Goal: Transaction & Acquisition: Obtain resource

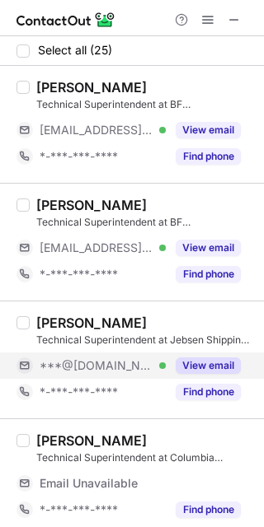
click at [213, 369] on button "View email" at bounding box center [208, 366] width 65 height 16
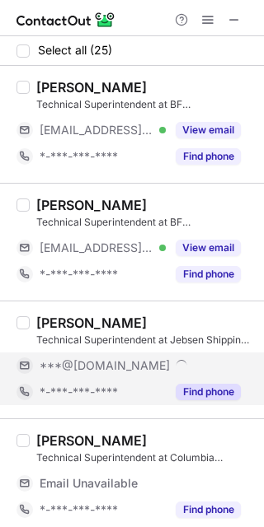
click at [209, 393] on button "Find phone" at bounding box center [208, 392] width 65 height 16
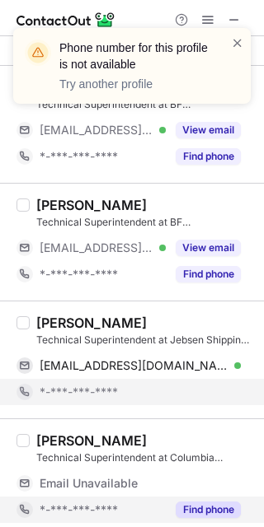
click at [191, 511] on button "Find phone" at bounding box center [208, 510] width 65 height 16
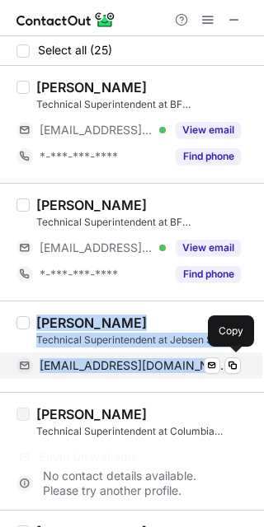
drag, startPoint x: 41, startPoint y: 321, endPoint x: 196, endPoint y: 363, distance: 160.7
click at [196, 363] on div "[PERSON_NAME] Technical Superintendent at Jebsen Shipping P. Management GmbH & …" at bounding box center [142, 347] width 224 height 64
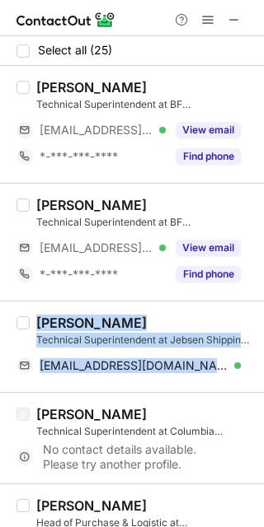
copy div "[PERSON_NAME] Technical Superintendent at Jebsen Shipping P. Management GmbH & …"
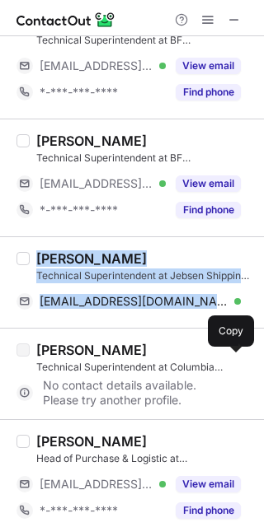
scroll to position [91, 0]
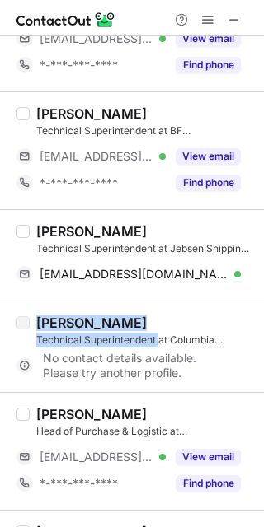
drag, startPoint x: 39, startPoint y: 319, endPoint x: 157, endPoint y: 339, distance: 119.6
click at [157, 339] on div "[PERSON_NAME] Technical Superintendent at Columbia Shipmanagement" at bounding box center [145, 331] width 218 height 33
copy div "[PERSON_NAME] Technical Superintendent"
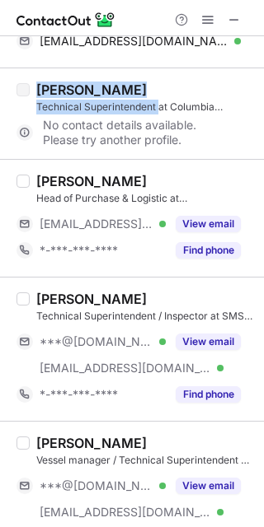
scroll to position [366, 0]
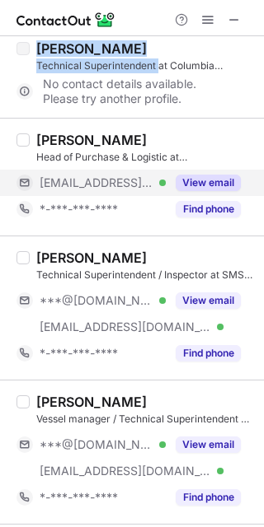
click at [198, 176] on button "View email" at bounding box center [208, 183] width 65 height 16
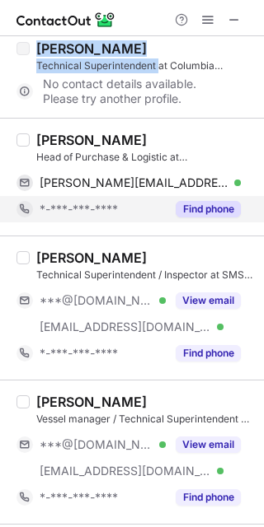
click at [195, 201] on button "Find phone" at bounding box center [208, 209] width 65 height 16
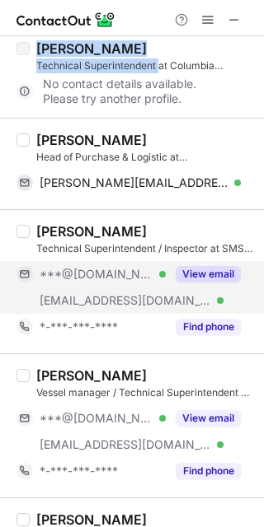
click at [212, 274] on button "View email" at bounding box center [208, 274] width 65 height 16
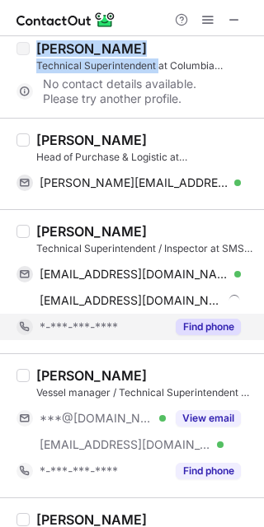
click at [204, 319] on button "Find phone" at bounding box center [208, 327] width 65 height 16
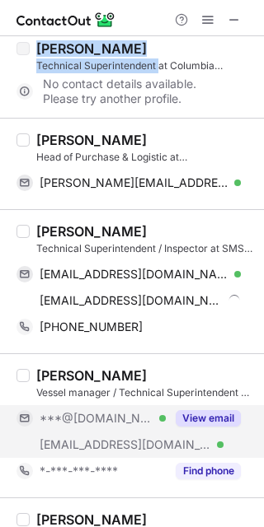
click at [205, 417] on button "View email" at bounding box center [208, 418] width 65 height 16
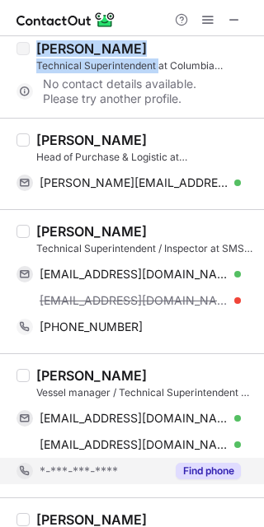
click at [224, 475] on button "Find phone" at bounding box center [208, 471] width 65 height 16
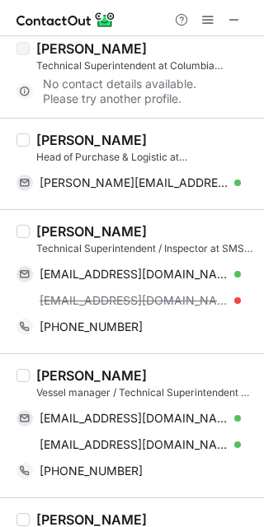
click at [137, 118] on div "[PERSON_NAME] Head of Purchase & Logistic at [PERSON_NAME] GmbH & Co. KG [PERSO…" at bounding box center [132, 163] width 264 height 91
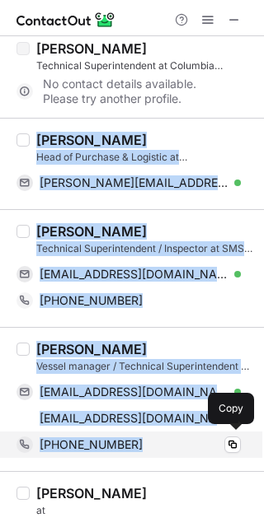
drag, startPoint x: 39, startPoint y: 137, endPoint x: 175, endPoint y: 451, distance: 342.1
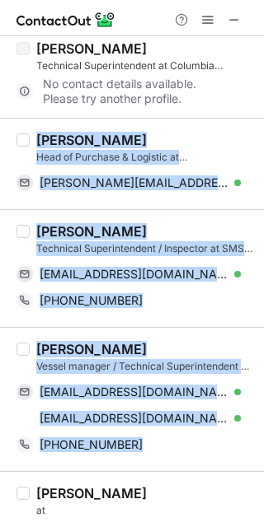
copy div "[PERSON_NAME] Head of Purchase & Logistic at [PERSON_NAME] GmbH & Co. KG [PERSO…"
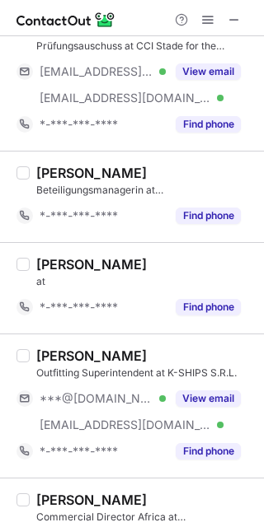
scroll to position [1740, 0]
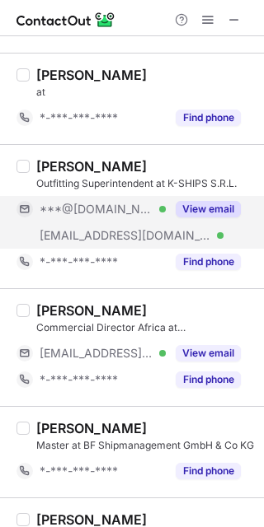
click at [199, 206] on button "View email" at bounding box center [208, 209] width 65 height 16
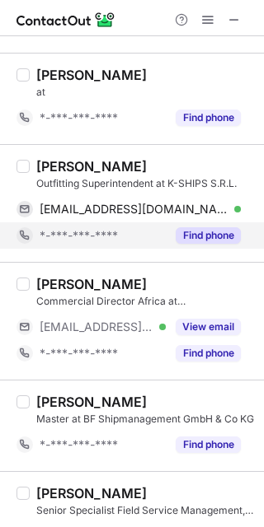
click at [199, 263] on div "[PERSON_NAME] Commercial Director Africa at UNIATLANTICO [EMAIL_ADDRESS][DOMAIN…" at bounding box center [132, 321] width 264 height 118
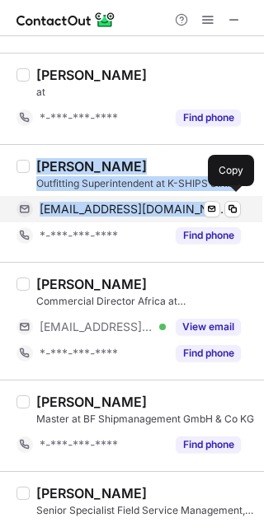
drag, startPoint x: 38, startPoint y: 159, endPoint x: 174, endPoint y: 203, distance: 142.8
click at [174, 203] on div "[PERSON_NAME] Outfitting Superintendent at K-SHIPS S.R.L. [EMAIL_ADDRESS][DOMAI…" at bounding box center [142, 203] width 224 height 91
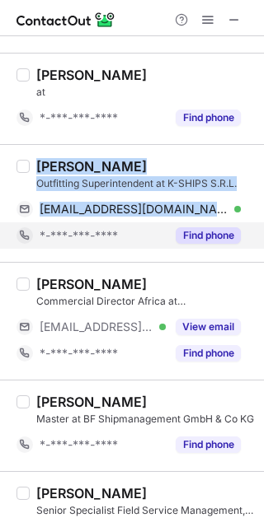
click at [197, 231] on button "Find phone" at bounding box center [208, 235] width 65 height 16
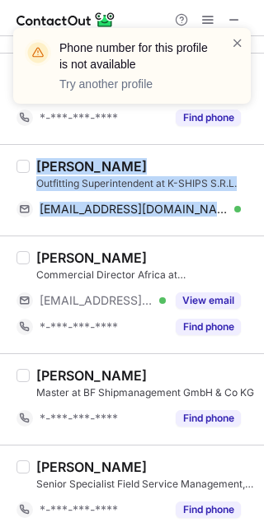
copy div "[PERSON_NAME] Outfitting Superintendent at K-SHIPS S.R.L. [EMAIL_ADDRESS][DOMAI…"
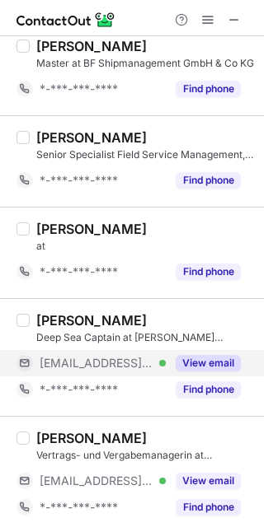
scroll to position [2161, 0]
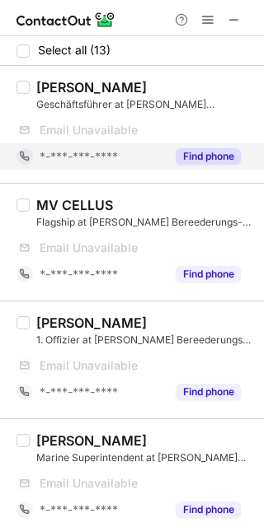
click at [221, 153] on button "Find phone" at bounding box center [208, 156] width 65 height 16
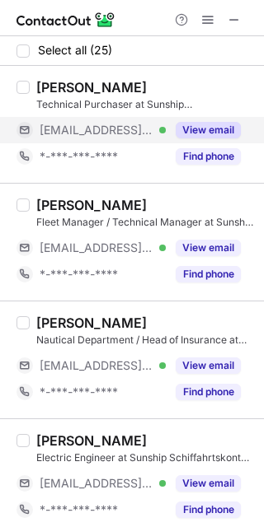
click at [208, 127] on button "View email" at bounding box center [208, 130] width 65 height 16
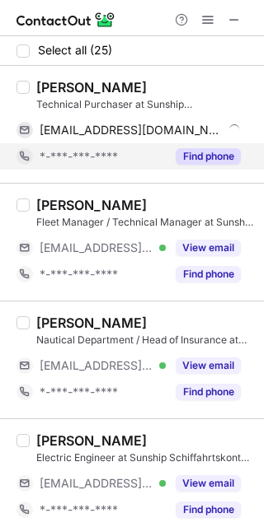
click at [205, 153] on button "Find phone" at bounding box center [208, 156] width 65 height 16
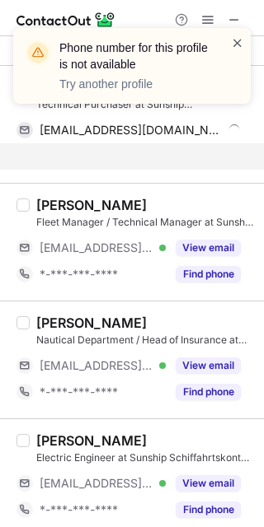
click at [238, 39] on span at bounding box center [237, 43] width 13 height 16
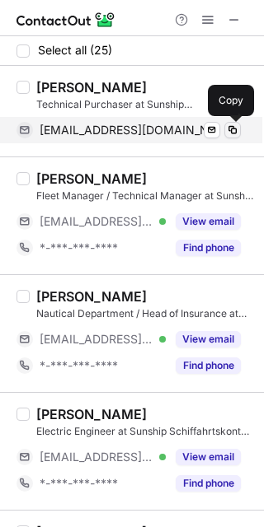
click at [230, 128] on span at bounding box center [232, 130] width 13 height 13
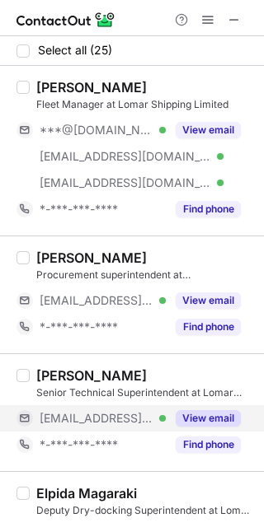
click at [198, 414] on button "View email" at bounding box center [208, 418] width 65 height 16
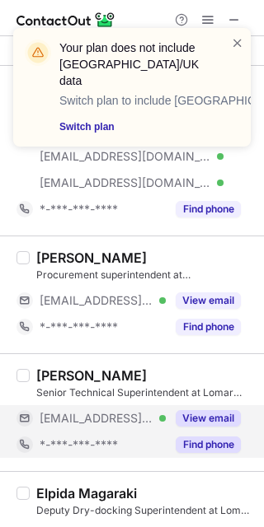
click at [204, 441] on button "Find phone" at bounding box center [208, 445] width 65 height 16
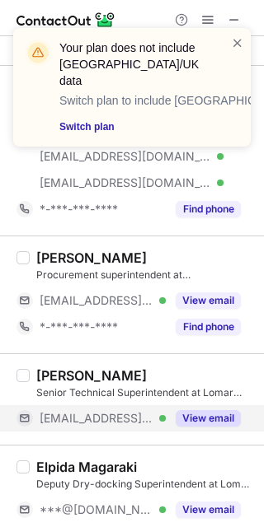
click at [214, 413] on button "View email" at bounding box center [208, 418] width 65 height 16
click at [239, 45] on span at bounding box center [237, 43] width 13 height 16
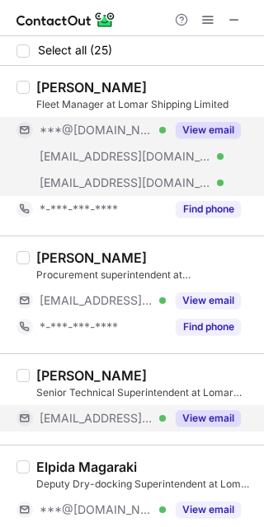
click at [209, 129] on button "View email" at bounding box center [208, 130] width 65 height 16
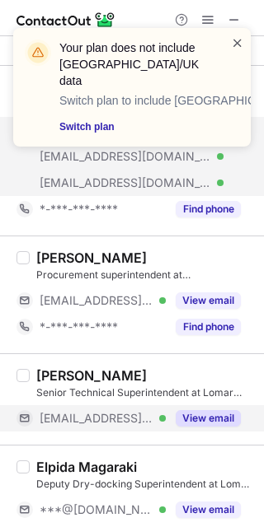
click at [237, 45] on span at bounding box center [237, 43] width 13 height 16
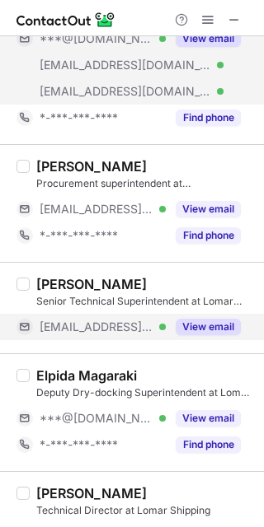
scroll to position [0, 0]
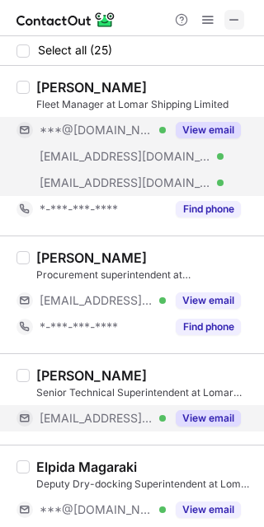
click at [233, 26] on span at bounding box center [233, 19] width 13 height 13
